Goal: Entertainment & Leisure: Consume media (video, audio)

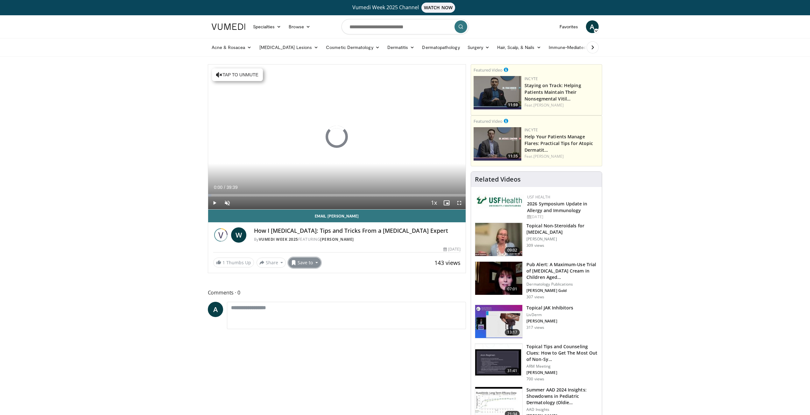
click at [307, 264] on button "Save to" at bounding box center [304, 263] width 32 height 10
click at [305, 275] on span "Add to Favorites" at bounding box center [315, 276] width 39 height 7
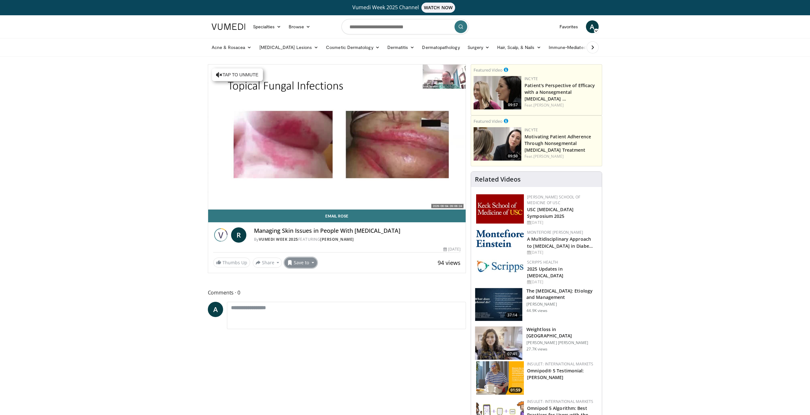
click at [303, 263] on button "Save to" at bounding box center [300, 263] width 32 height 10
click at [300, 278] on span "Add to Favorites" at bounding box center [311, 276] width 39 height 7
